Goal: Task Accomplishment & Management: Manage account settings

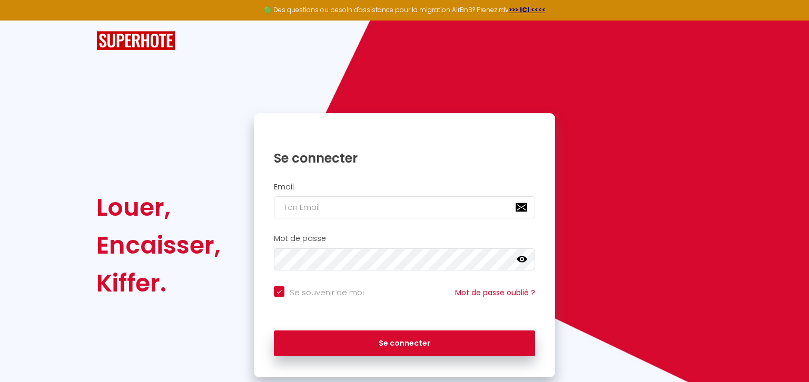
scroll to position [26, 0]
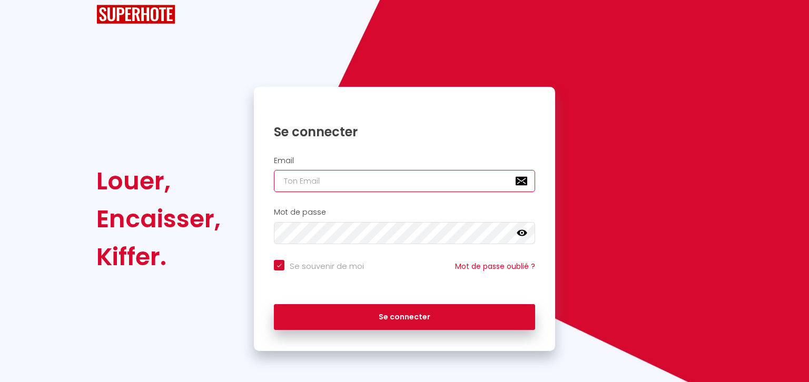
click at [316, 185] on input "email" at bounding box center [404, 181] width 261 height 22
type input "j"
checkbox input "true"
type input "je"
checkbox input "true"
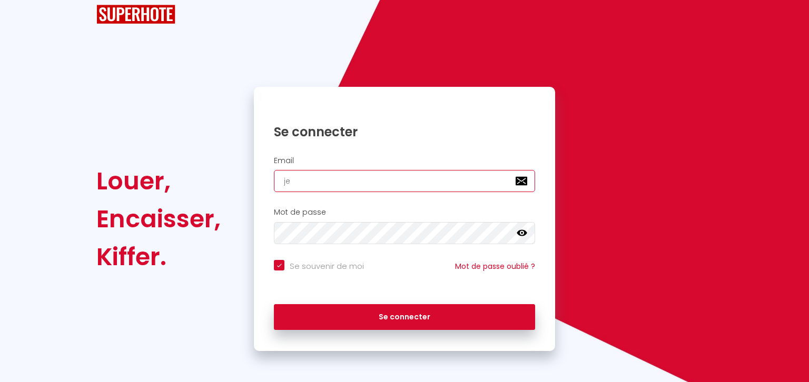
type input "jes"
checkbox input "true"
type input "[PERSON_NAME]"
checkbox input "true"
type input "[PERSON_NAME]"
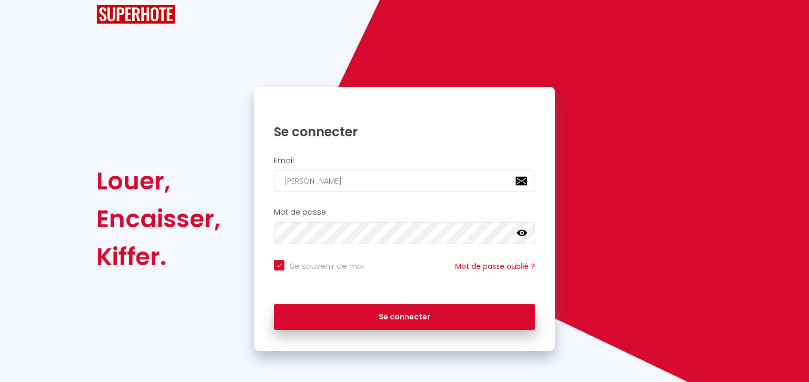
click at [277, 128] on h1 "Se connecter" at bounding box center [404, 132] width 261 height 16
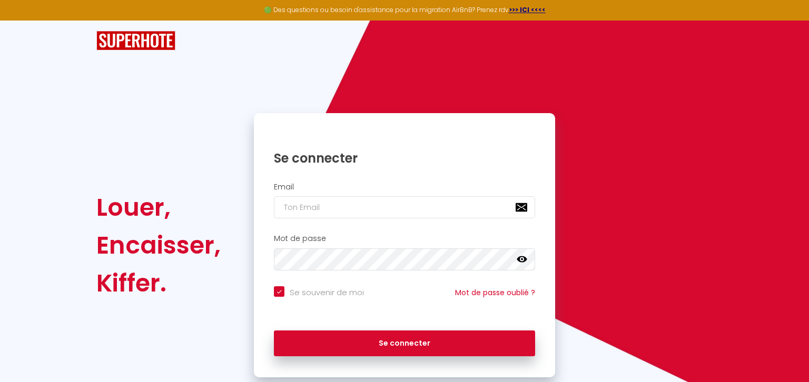
scroll to position [26, 0]
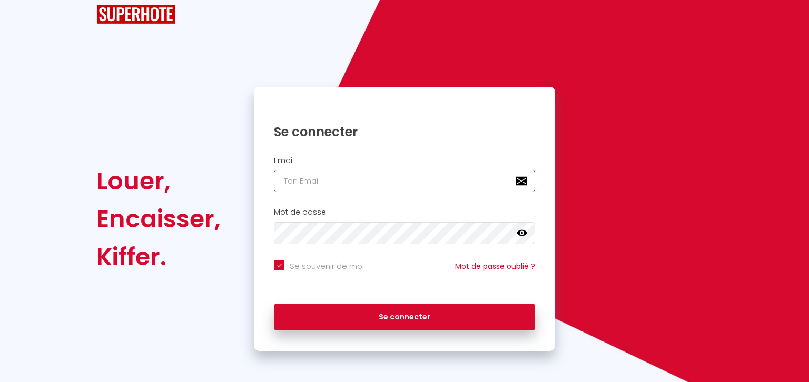
type input "[PERSON_NAME][EMAIL_ADDRESS][PERSON_NAME][DOMAIN_NAME]"
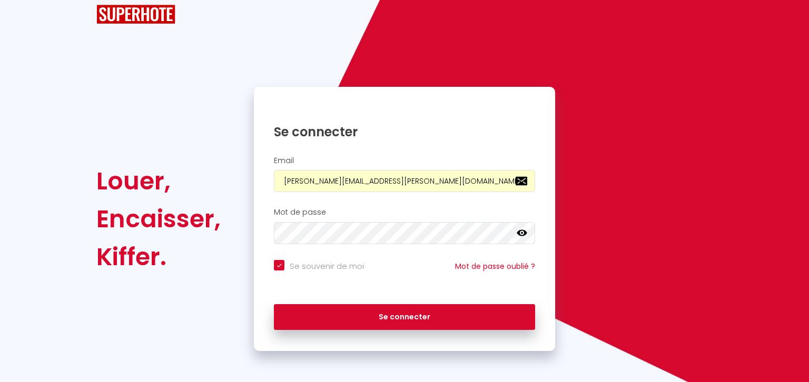
checkbox input "true"
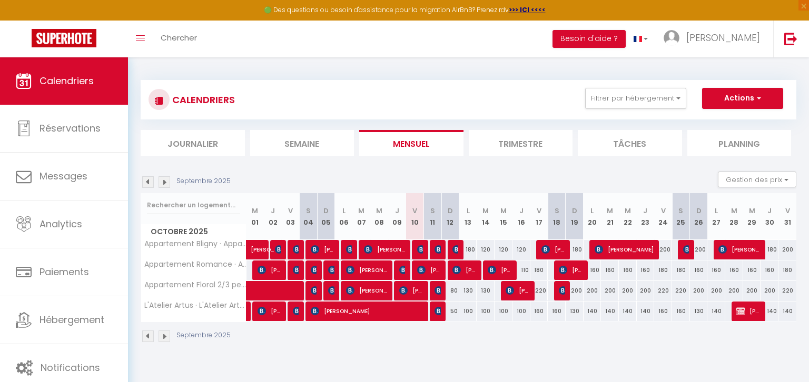
click at [471, 247] on div "180" at bounding box center [468, 249] width 18 height 19
type input "180"
type input "Lun 13 Octobre 2025"
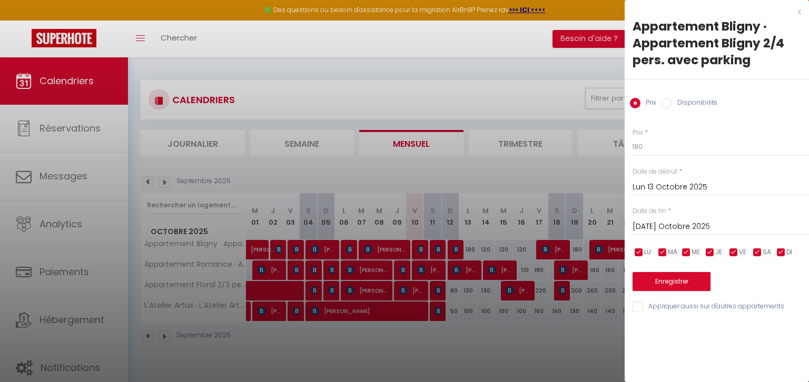
click at [669, 227] on input "[DATE] Octobre 2025" at bounding box center [720, 227] width 176 height 14
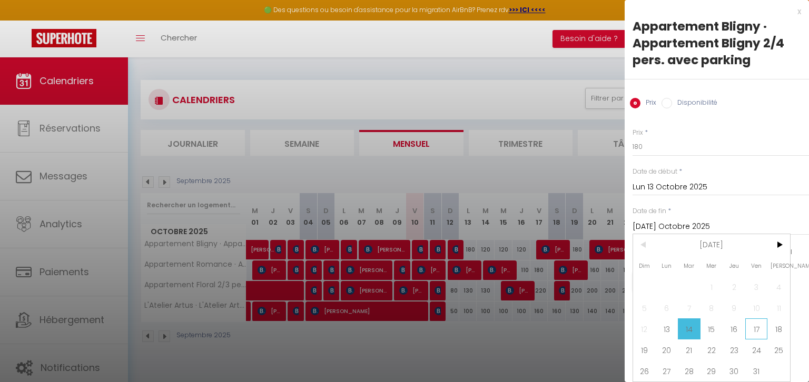
click at [757, 329] on span "17" at bounding box center [756, 329] width 23 height 21
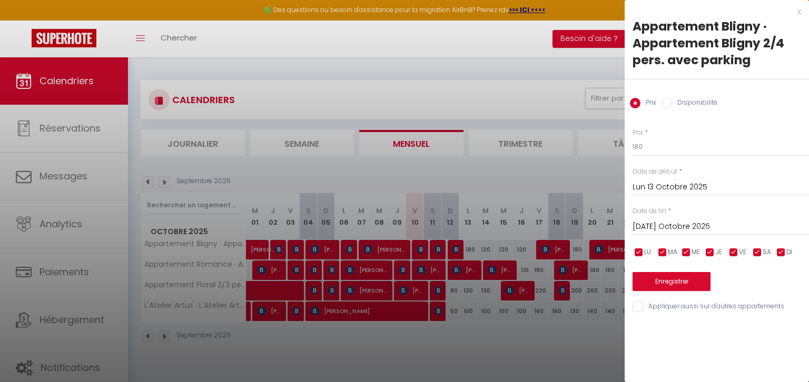
type input "Ven 17 Octobre 2025"
click at [647, 143] on input "180" at bounding box center [720, 146] width 176 height 19
type input "100"
click at [680, 269] on div "Enregistrer" at bounding box center [720, 275] width 176 height 32
click at [676, 279] on button "Enregistrer" at bounding box center [671, 281] width 78 height 19
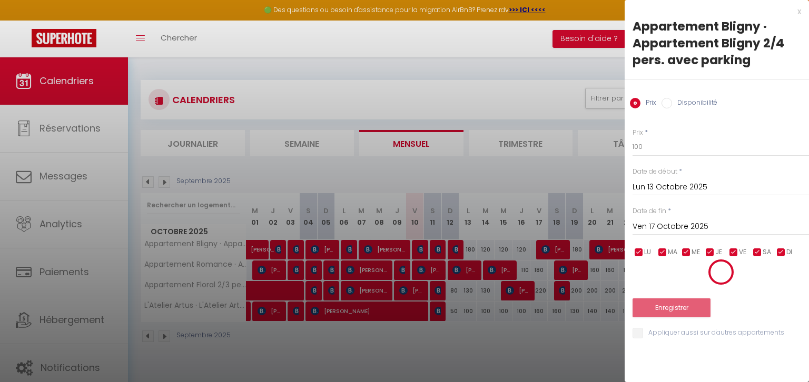
type input "Dim 12 Octobre 2025"
type input "Jeu 16 Octobre 2025"
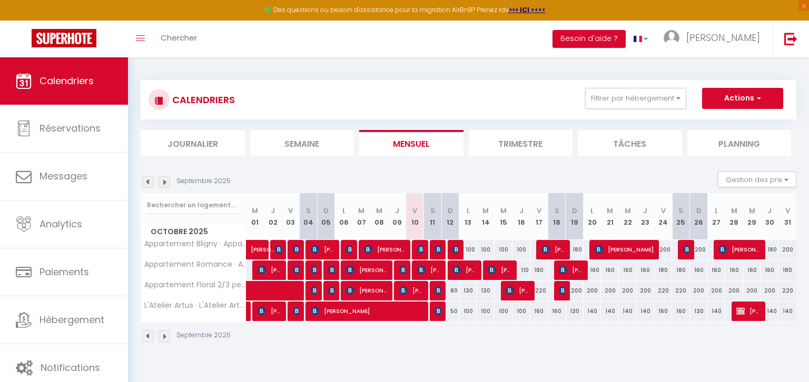
click at [469, 311] on div "100" at bounding box center [468, 311] width 18 height 19
type input "100"
type input "Lun 13 Octobre 2025"
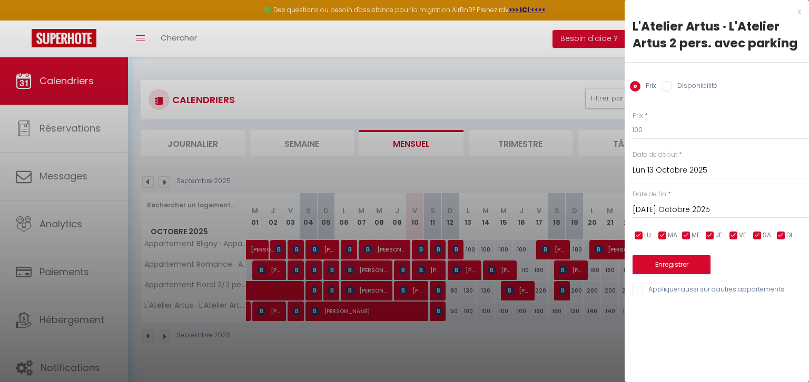
click at [702, 207] on input "[DATE] Octobre 2025" at bounding box center [720, 210] width 176 height 14
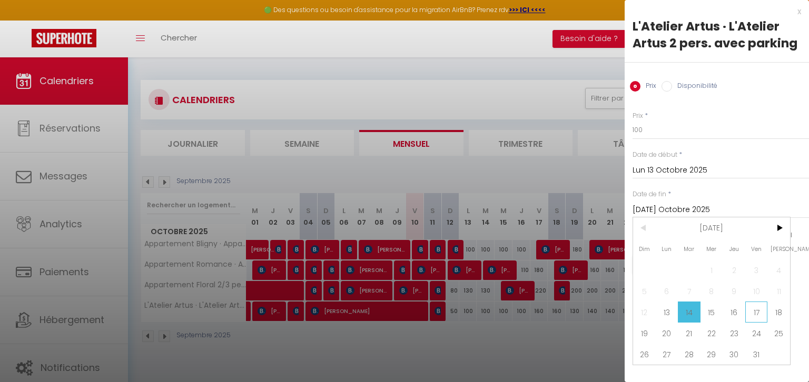
click at [755, 315] on span "17" at bounding box center [756, 312] width 23 height 21
type input "Ven 17 Octobre 2025"
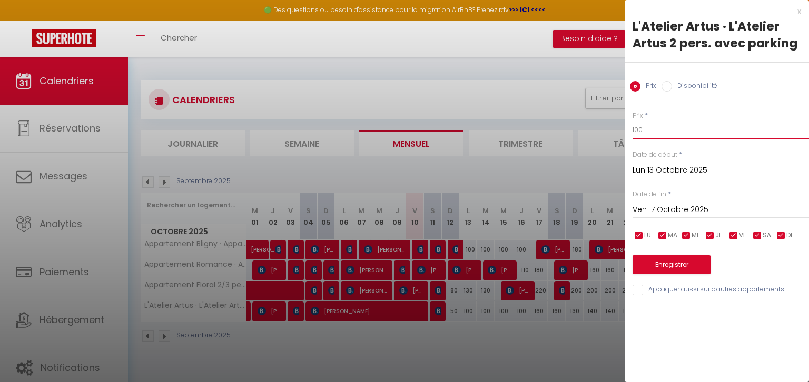
click at [655, 129] on input "100" at bounding box center [720, 130] width 176 height 19
type input "1"
type input "80"
click at [654, 267] on button "Enregistrer" at bounding box center [671, 264] width 78 height 19
type input "Dim 12 Octobre 2025"
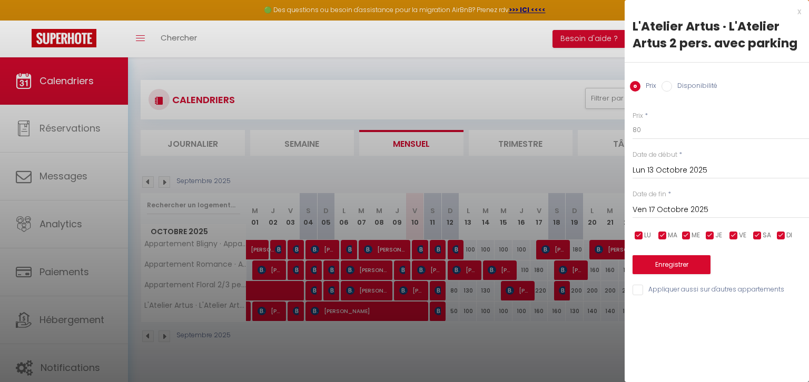
type input "Jeu 16 Octobre 2025"
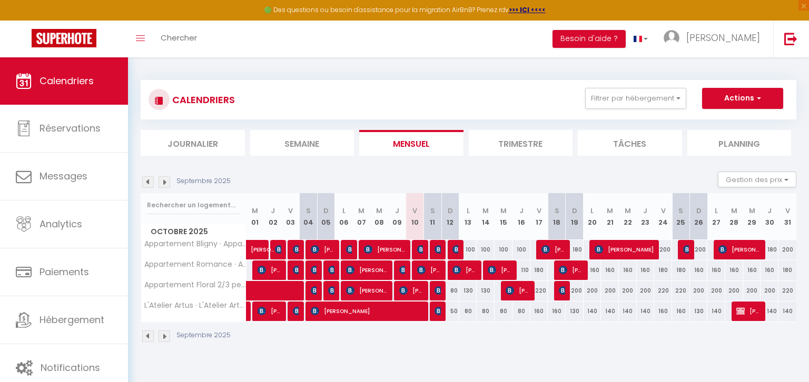
click at [452, 290] on div "80" at bounding box center [450, 290] width 18 height 19
type input "80"
type input "Dim 12 Octobre 2025"
type input "Lun 13 Octobre 2025"
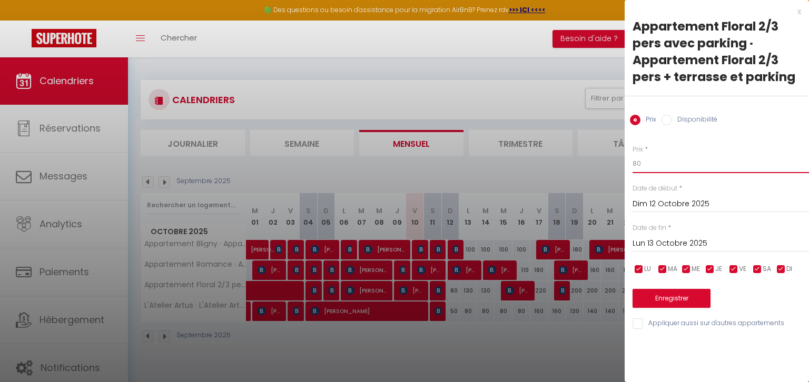
click at [651, 162] on input "80" at bounding box center [720, 163] width 176 height 19
type input "8"
type input "70"
click at [679, 296] on button "Enregistrer" at bounding box center [671, 298] width 78 height 19
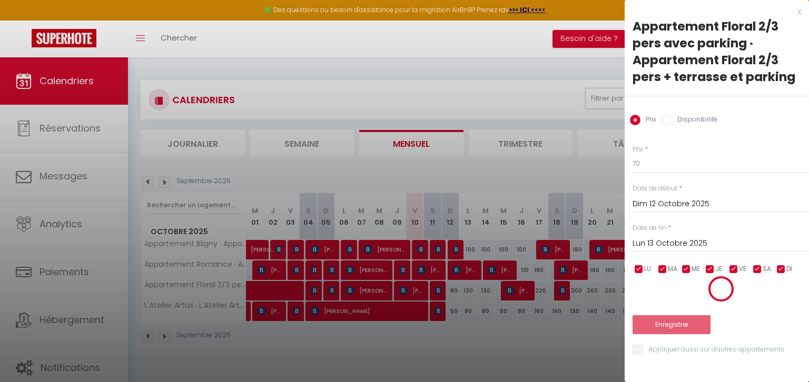
type input "Sam 11 Octobre 2025"
type input "Dim 12 Octobre 2025"
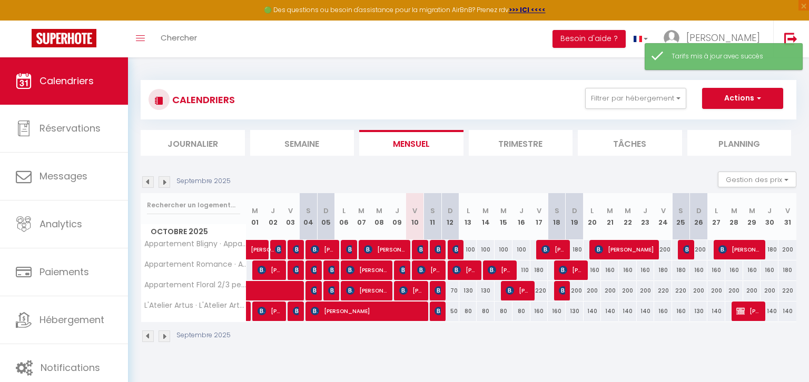
click at [467, 289] on div "130" at bounding box center [468, 290] width 18 height 19
type input "130"
type input "Lun 13 Octobre 2025"
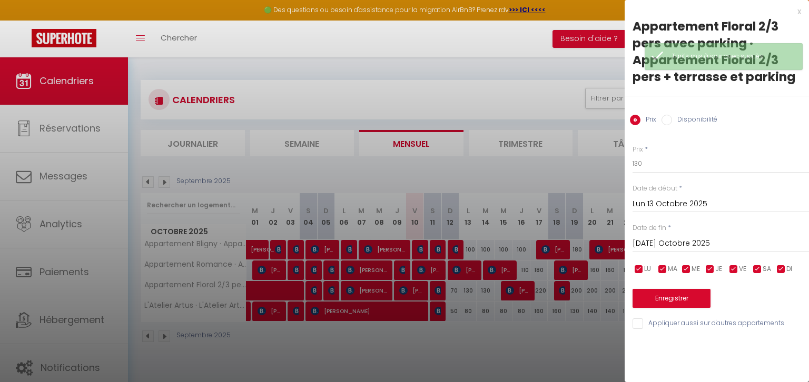
click at [677, 241] on input "[DATE] Octobre 2025" at bounding box center [720, 244] width 176 height 14
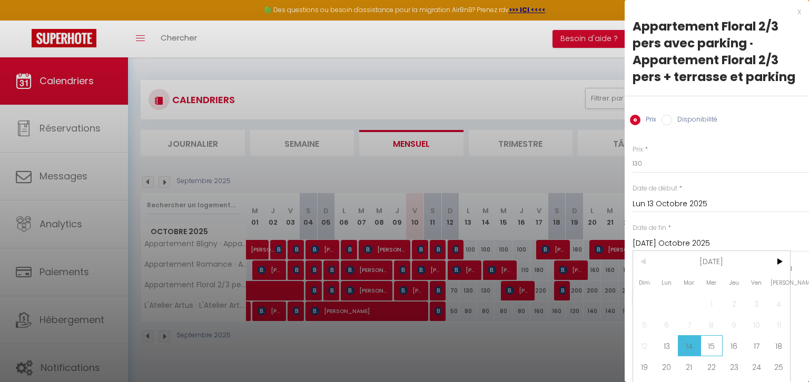
click at [705, 347] on span "15" at bounding box center [711, 345] width 23 height 21
type input "Mer 15 Octobre 2025"
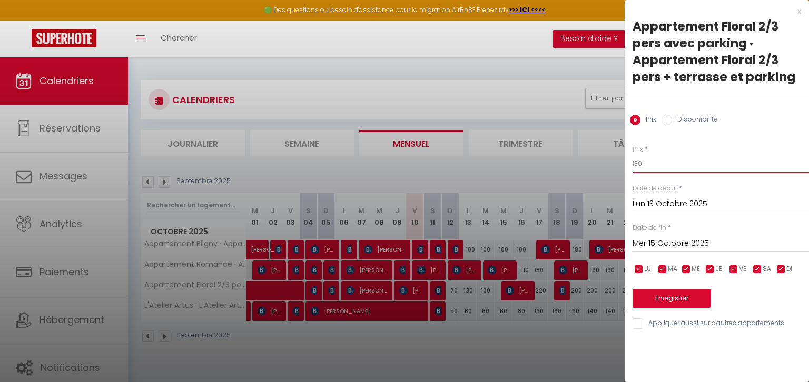
click at [650, 166] on input "130" at bounding box center [720, 163] width 176 height 19
type input "110"
click at [690, 294] on button "Enregistrer" at bounding box center [671, 298] width 78 height 19
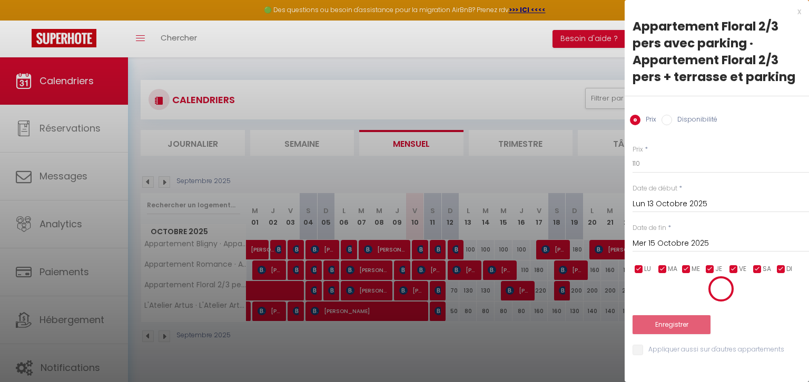
type input "Dim 12 Octobre 2025"
type input "[DATE] Octobre 2025"
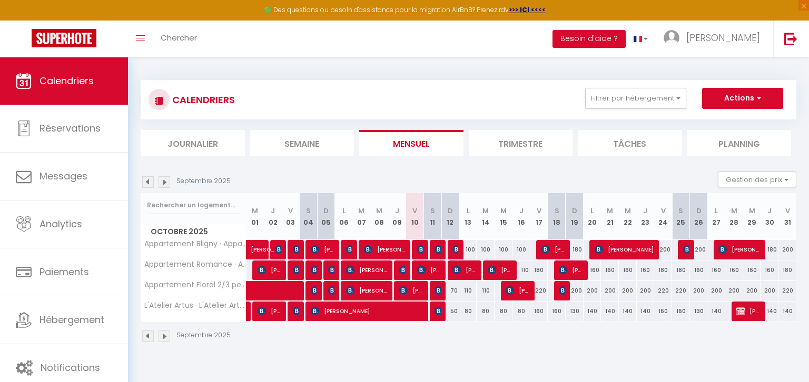
click at [544, 292] on div "220" at bounding box center [539, 290] width 18 height 19
type input "220"
type input "Ven 17 Octobre 2025"
type input "Sam 18 Octobre 2025"
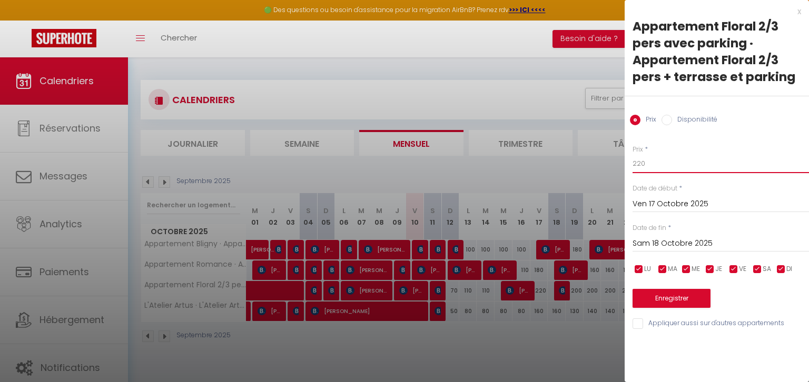
click at [663, 165] on input "220" at bounding box center [720, 163] width 176 height 19
type input "2"
type input "180"
click at [659, 301] on button "Enregistrer" at bounding box center [671, 298] width 78 height 19
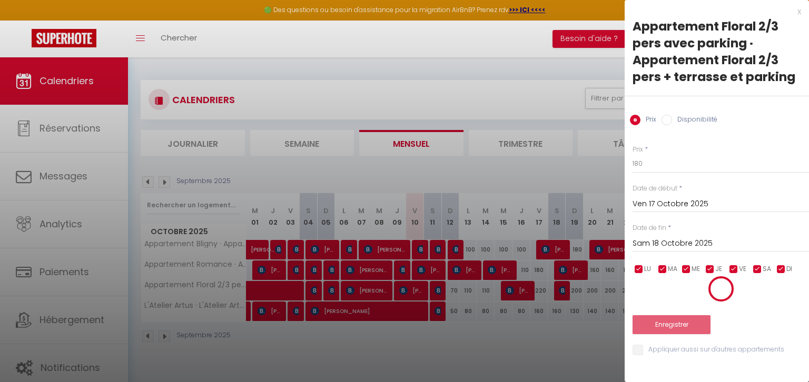
type input "Jeu 16 Octobre 2025"
type input "Ven 17 Octobre 2025"
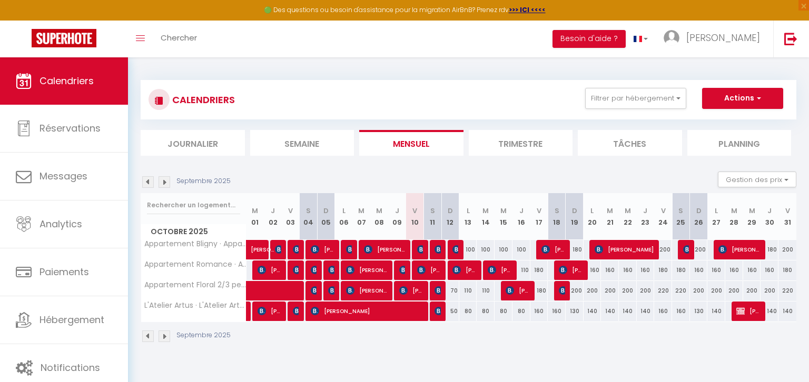
click at [539, 313] on div "160" at bounding box center [539, 311] width 18 height 19
type input "160"
type input "Ven 17 Octobre 2025"
type input "Sam 18 Octobre 2025"
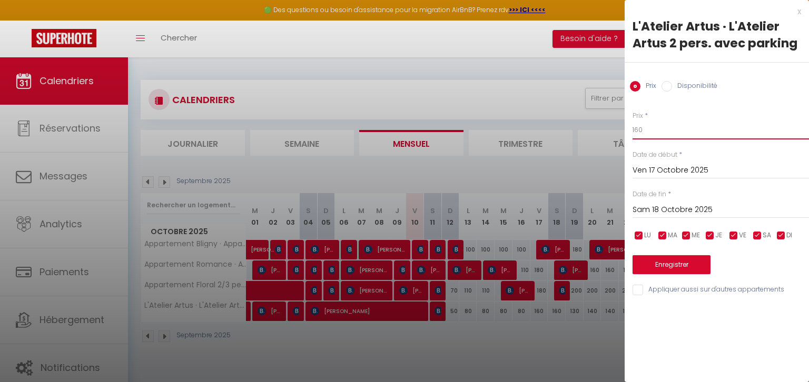
click at [649, 128] on input "160" at bounding box center [720, 130] width 176 height 19
type input "140"
click at [646, 261] on button "Enregistrer" at bounding box center [671, 264] width 78 height 19
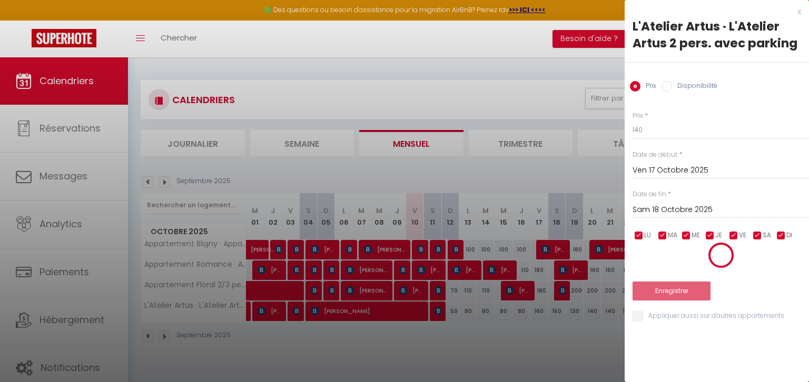
type input "Jeu 16 Octobre 2025"
type input "Ven 17 Octobre 2025"
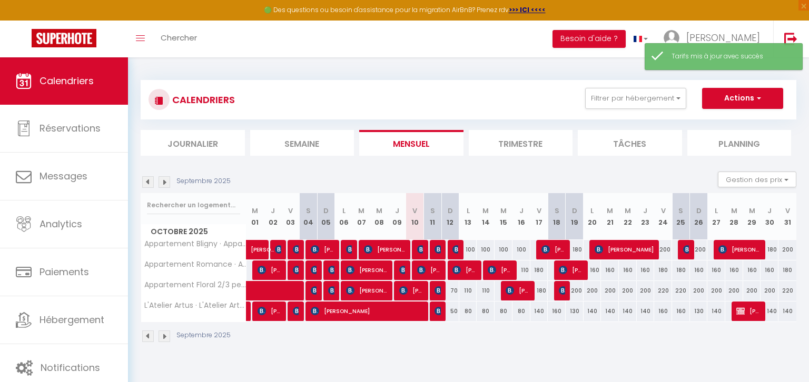
click at [539, 267] on div "180" at bounding box center [539, 270] width 18 height 19
type input "180"
type input "Ven 17 Octobre 2025"
type input "Sam 18 Octobre 2025"
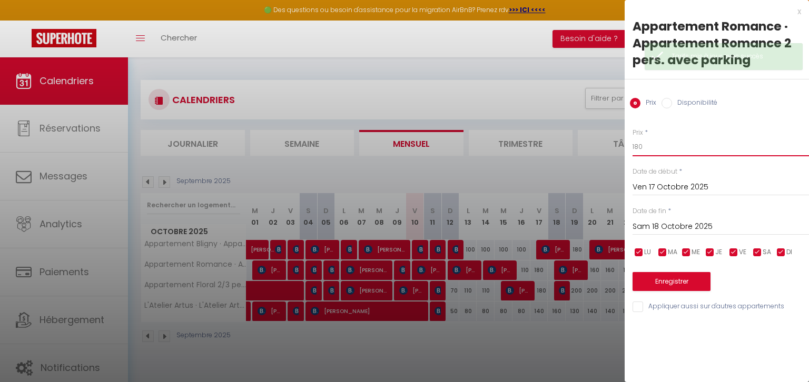
click at [654, 146] on input "180" at bounding box center [720, 146] width 176 height 19
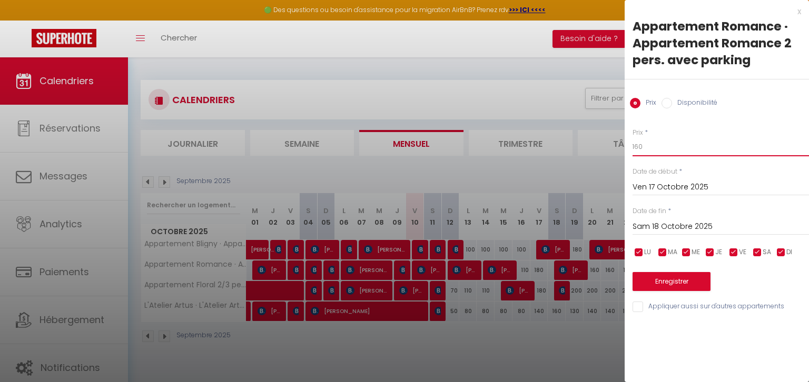
type input "160"
click at [673, 285] on button "Enregistrer" at bounding box center [671, 281] width 78 height 19
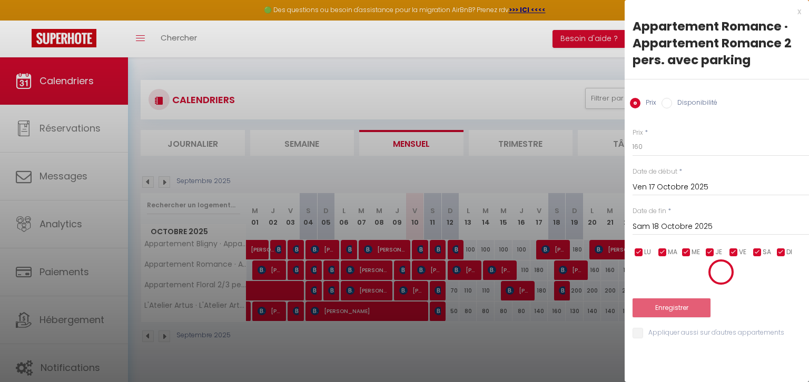
type input "Jeu 16 Octobre 2025"
type input "Ven 17 Octobre 2025"
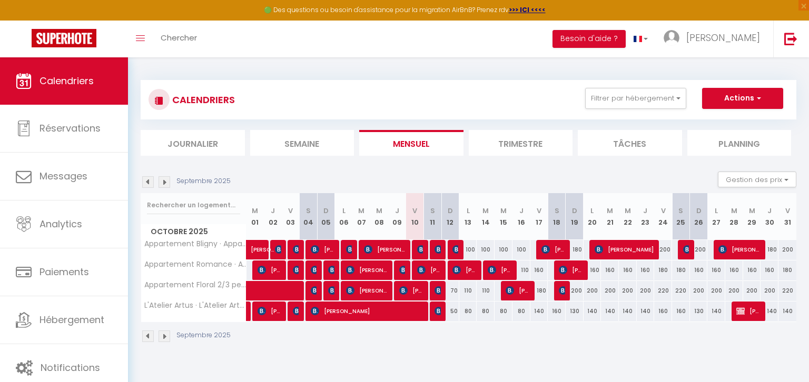
click at [467, 313] on div "80" at bounding box center [468, 311] width 18 height 19
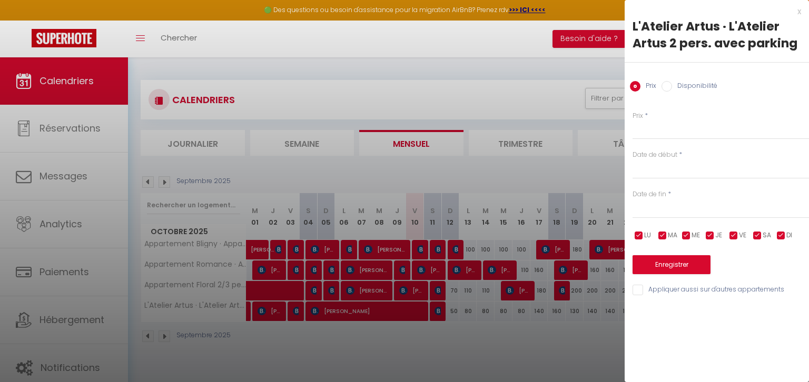
type input "80"
type input "Lun 13 Octobre 2025"
click at [673, 208] on input "[DATE] Octobre 2025" at bounding box center [720, 210] width 176 height 14
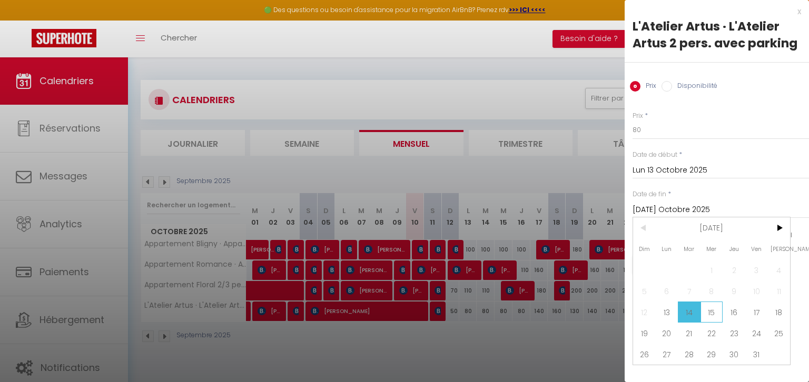
click at [713, 313] on span "15" at bounding box center [711, 312] width 23 height 21
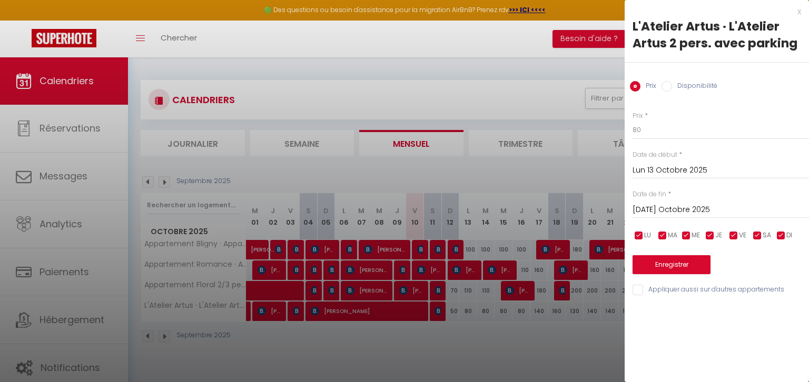
type input "Mer 15 Octobre 2025"
click at [665, 136] on input "80" at bounding box center [720, 130] width 176 height 19
type input "8"
type input "70"
click at [679, 257] on button "Enregistrer" at bounding box center [671, 264] width 78 height 19
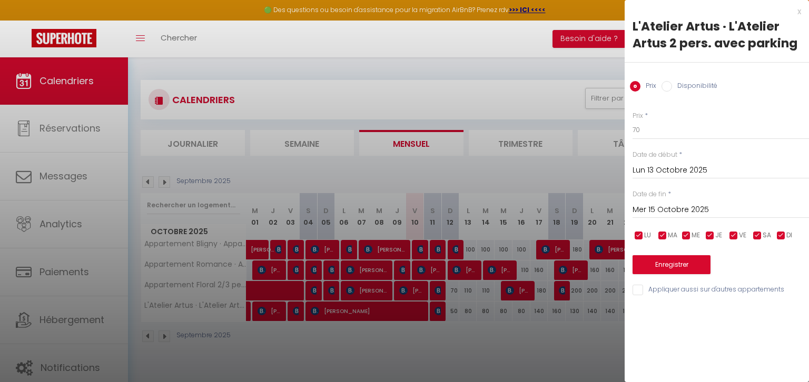
type input "Dim 12 Octobre 2025"
type input "[DATE] Octobre 2025"
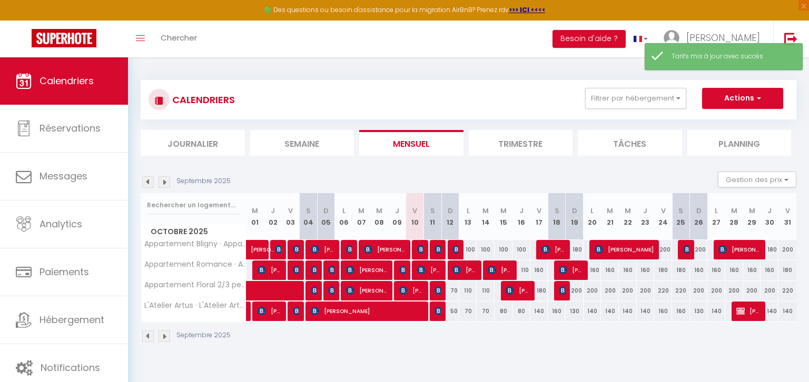
click at [498, 340] on div "Septembre 2025" at bounding box center [469, 337] width 656 height 31
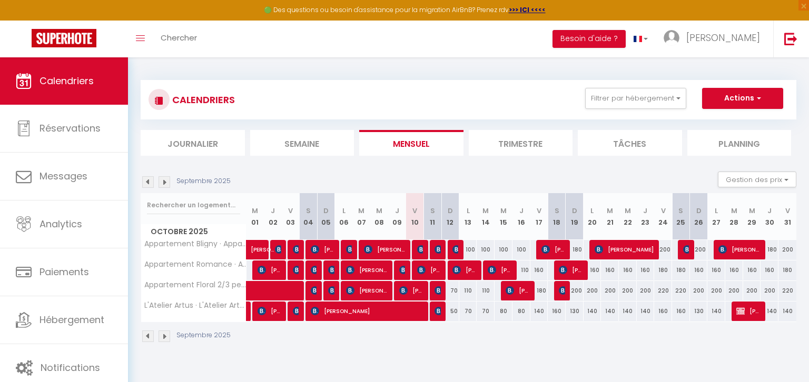
click at [489, 334] on div "Septembre 2025" at bounding box center [469, 337] width 656 height 31
